Goal: Information Seeking & Learning: Learn about a topic

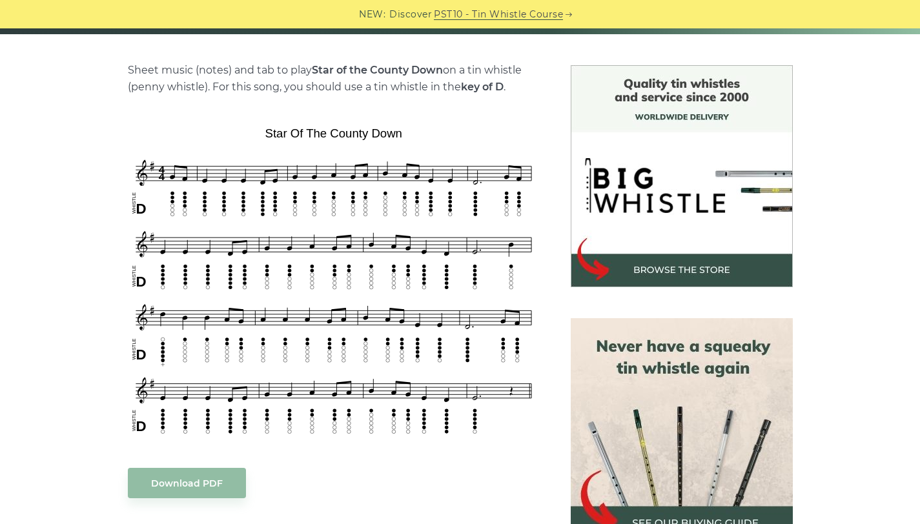
scroll to position [305, 0]
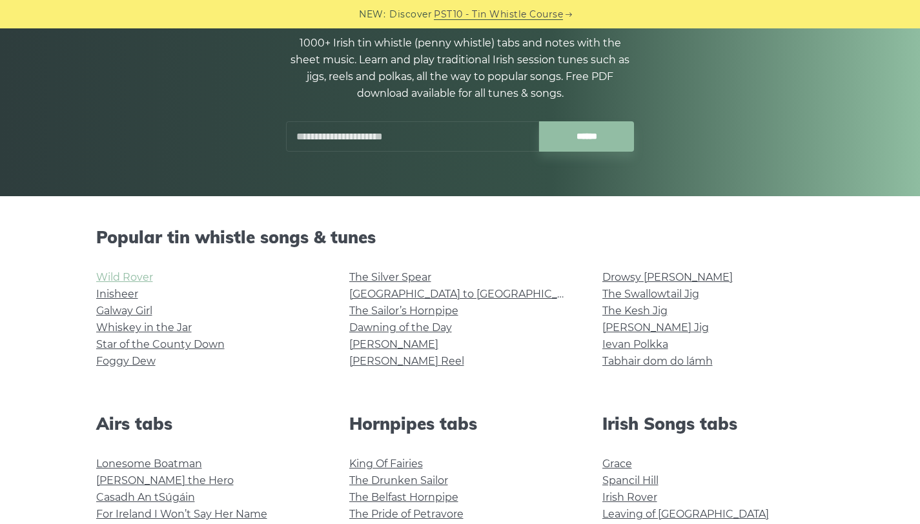
click at [116, 280] on link "Wild Rover" at bounding box center [124, 277] width 57 height 12
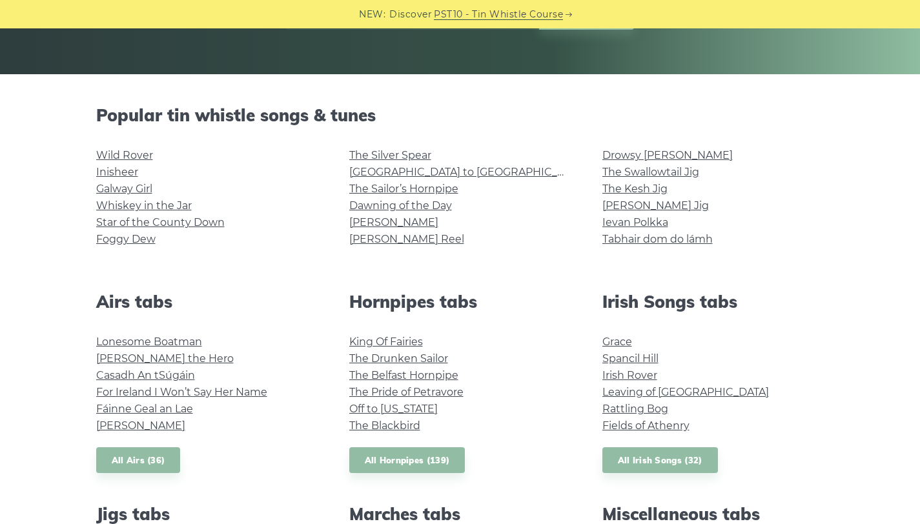
scroll to position [266, 0]
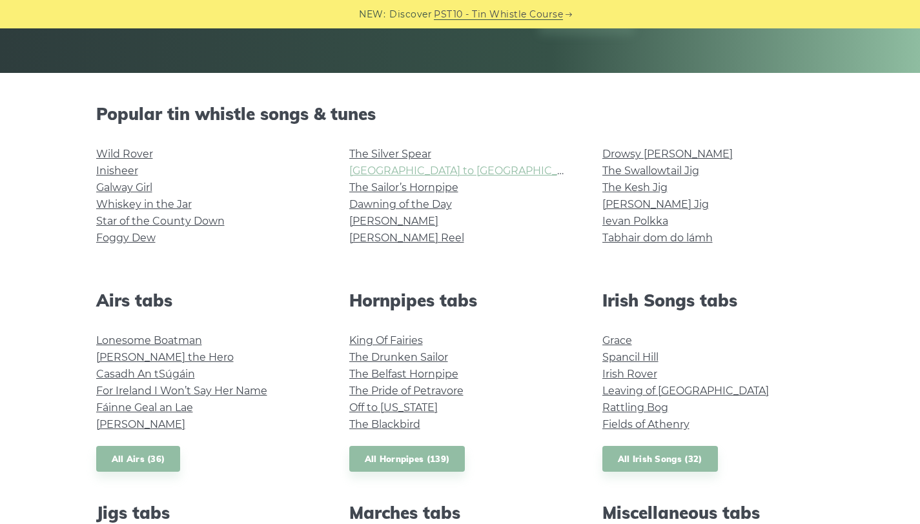
click at [412, 167] on link "[GEOGRAPHIC_DATA] to [GEOGRAPHIC_DATA]" at bounding box center [468, 171] width 238 height 12
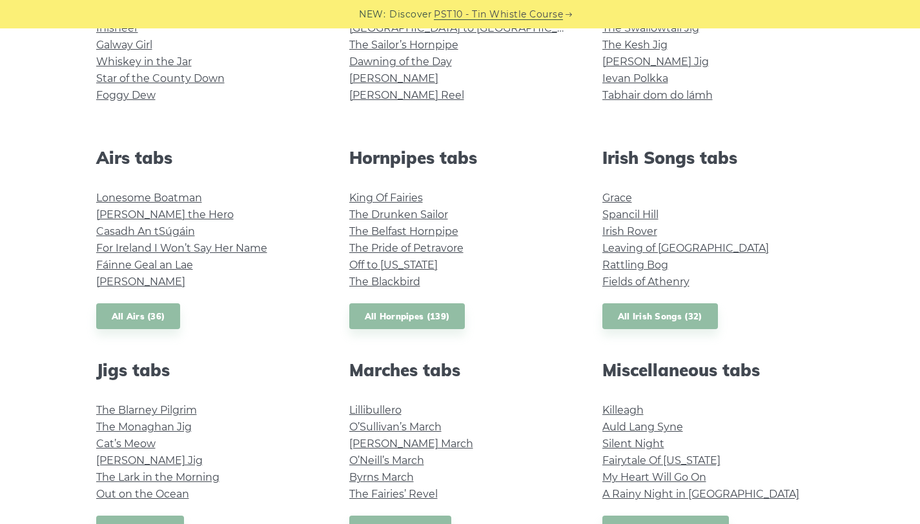
scroll to position [409, 0]
click at [648, 91] on link "Tabhair dom do lámh" at bounding box center [658, 94] width 110 height 12
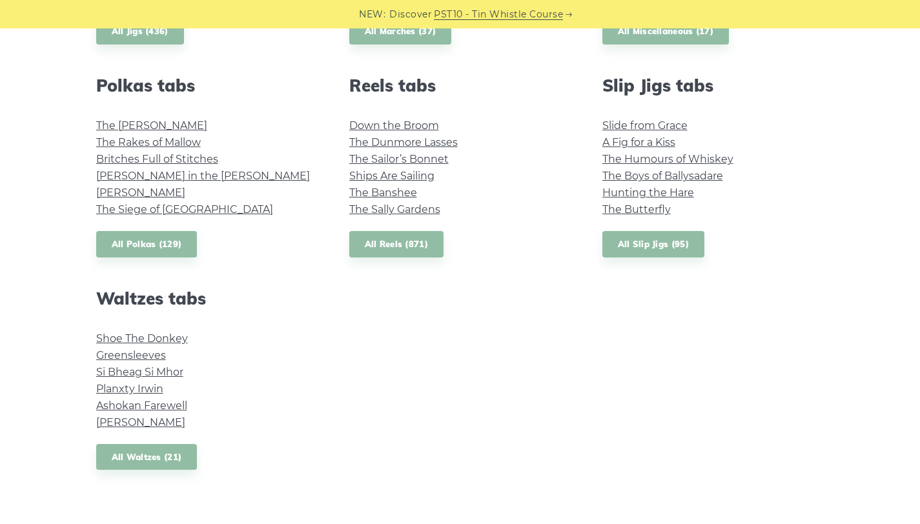
scroll to position [908, 0]
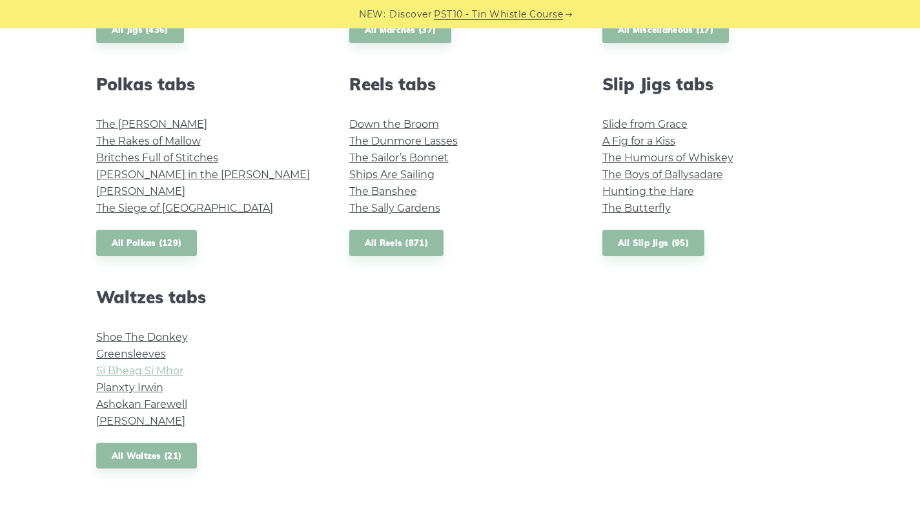
click at [165, 374] on link "Si­ Bheag Si­ Mhor" at bounding box center [139, 371] width 87 height 12
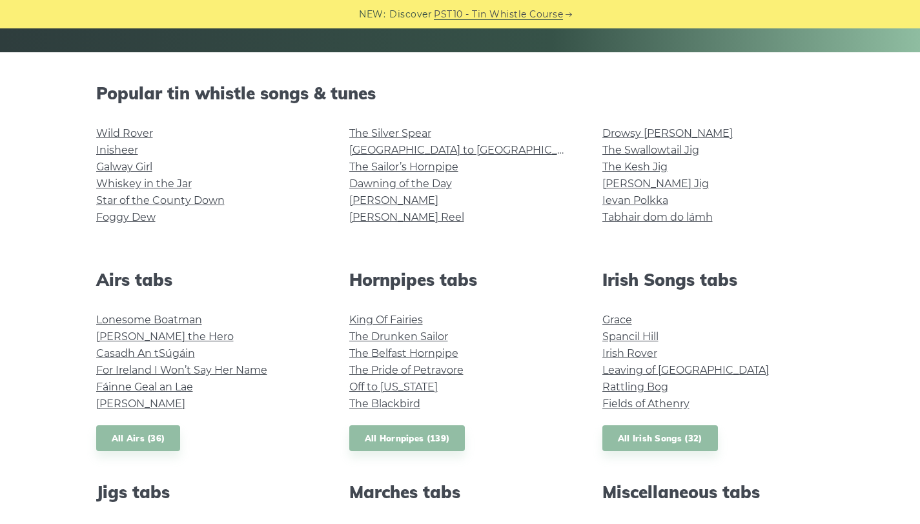
scroll to position [284, 0]
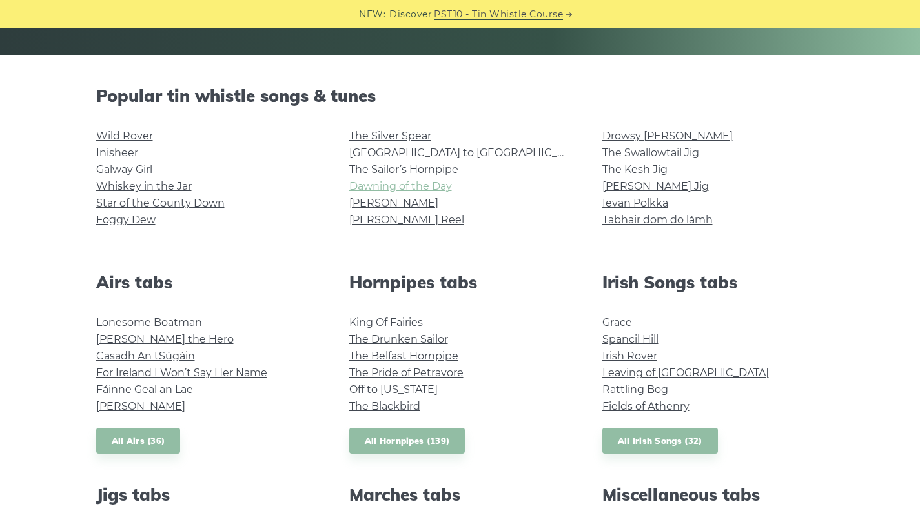
click at [424, 187] on link "Dawning of the Day" at bounding box center [400, 186] width 103 height 12
click at [174, 317] on link "Lonesome Boatman" at bounding box center [149, 322] width 106 height 12
click at [132, 163] on link "Galway Girl" at bounding box center [124, 169] width 56 height 12
click at [183, 185] on link "Whiskey in the Jar" at bounding box center [144, 186] width 96 height 12
click at [145, 221] on link "Foggy Dew" at bounding box center [125, 220] width 59 height 12
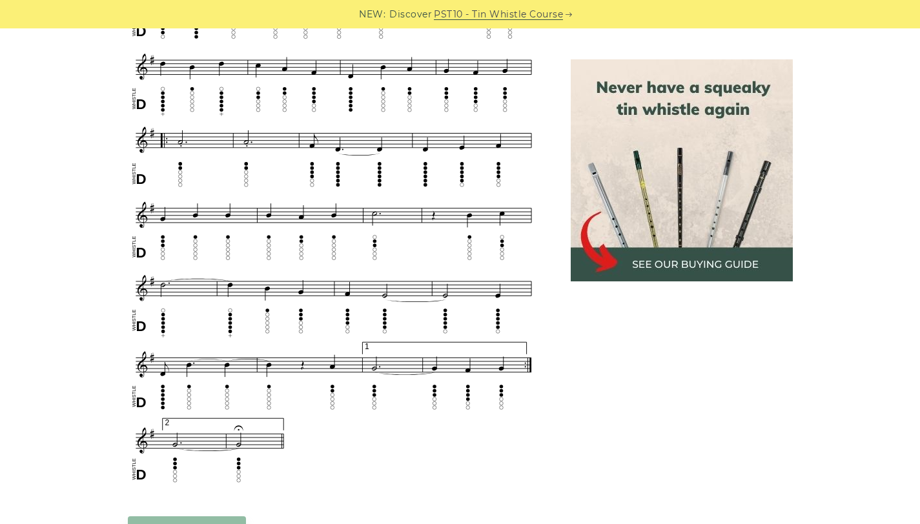
scroll to position [707, 0]
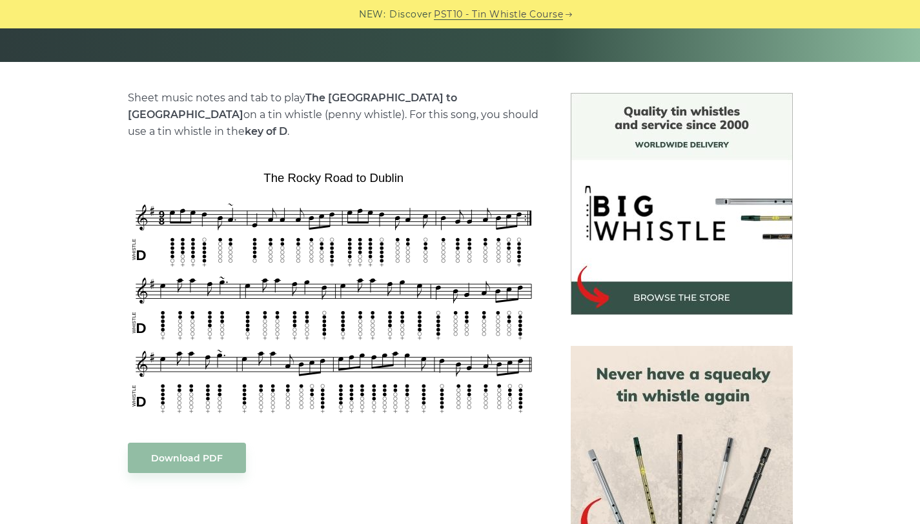
scroll to position [287, 0]
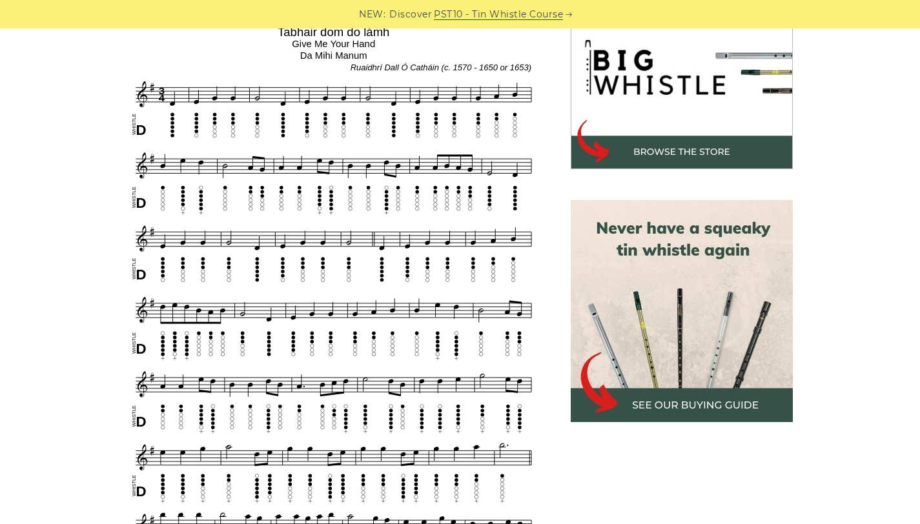
scroll to position [443, 0]
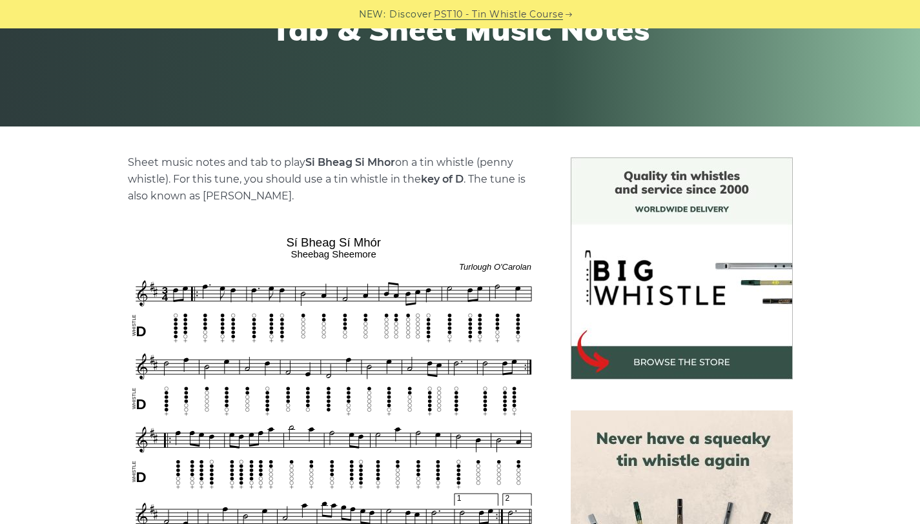
scroll to position [237, 0]
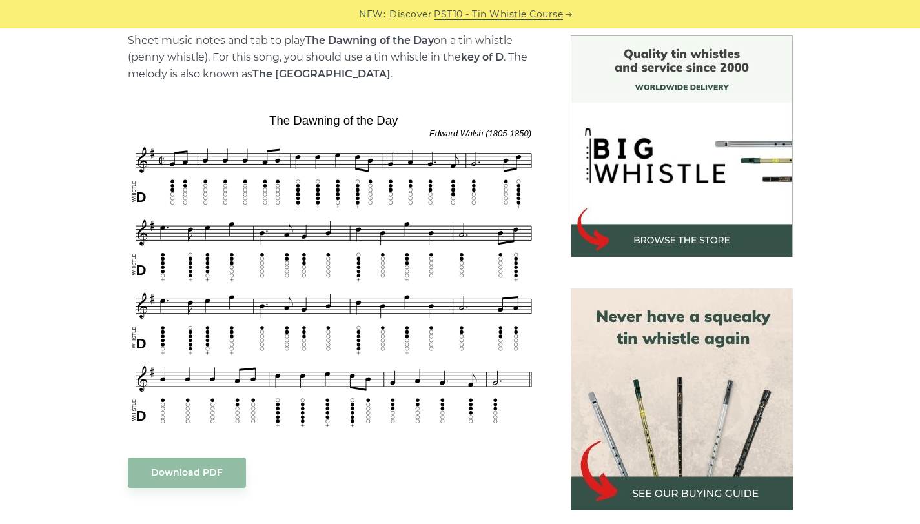
scroll to position [335, 0]
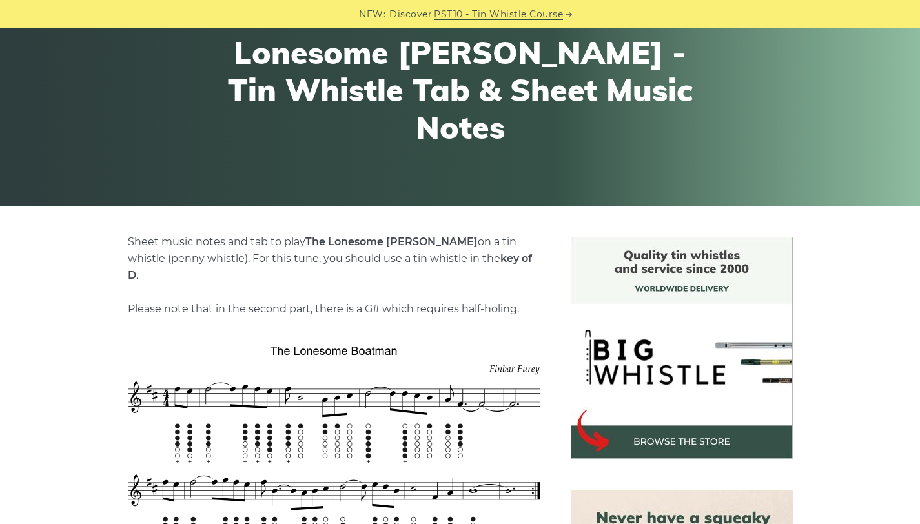
scroll to position [157, 0]
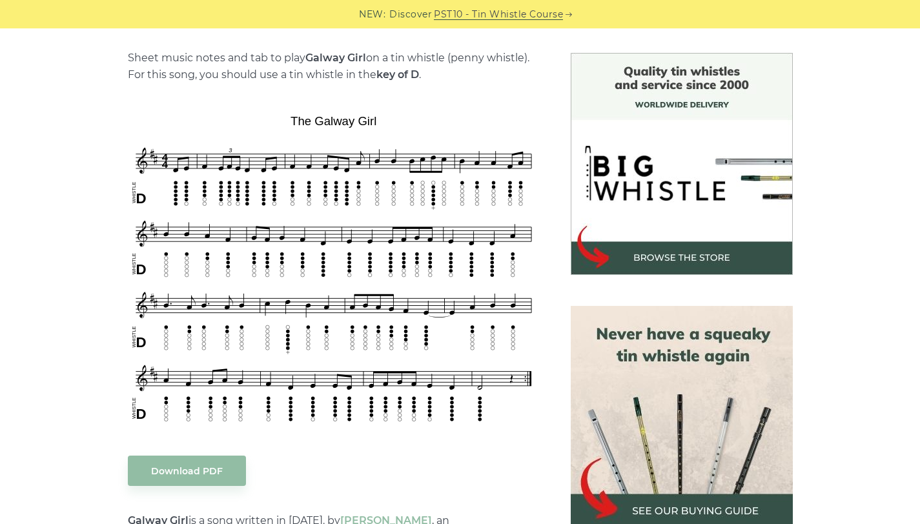
scroll to position [320, 0]
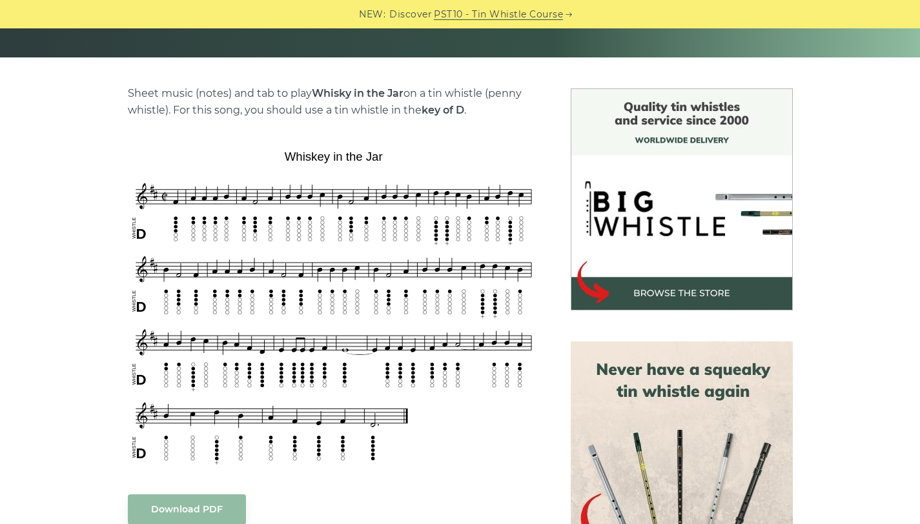
scroll to position [284, 0]
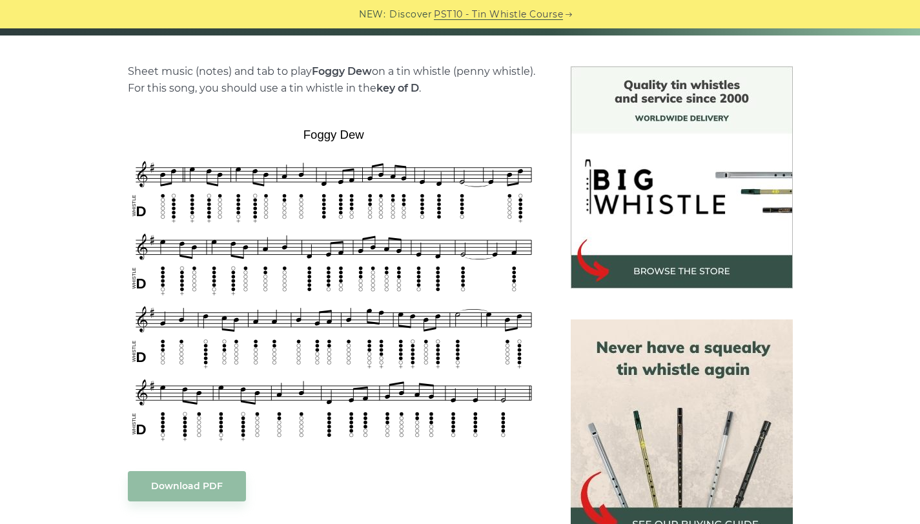
scroll to position [304, 0]
